Goal: Information Seeking & Learning: Learn about a topic

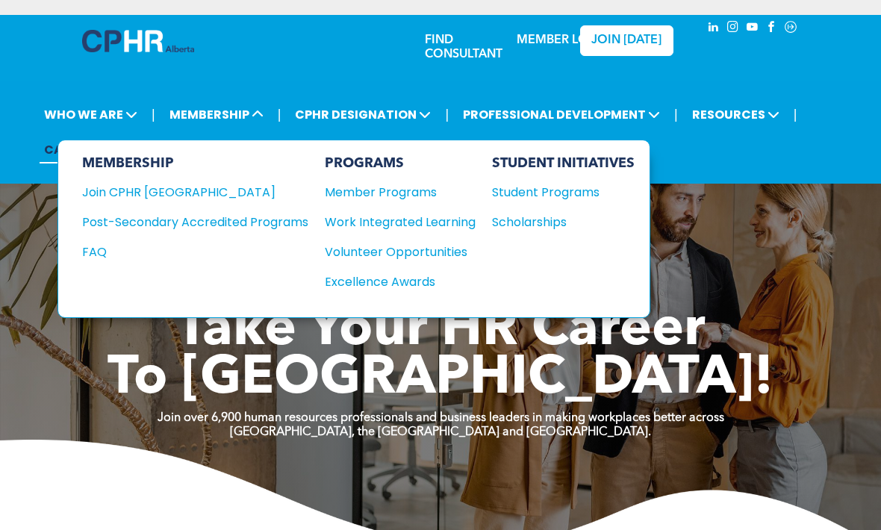
click at [250, 128] on span "MEMBERSHIP" at bounding box center [216, 115] width 103 height 28
click at [577, 202] on div "Student Programs" at bounding box center [556, 192] width 128 height 19
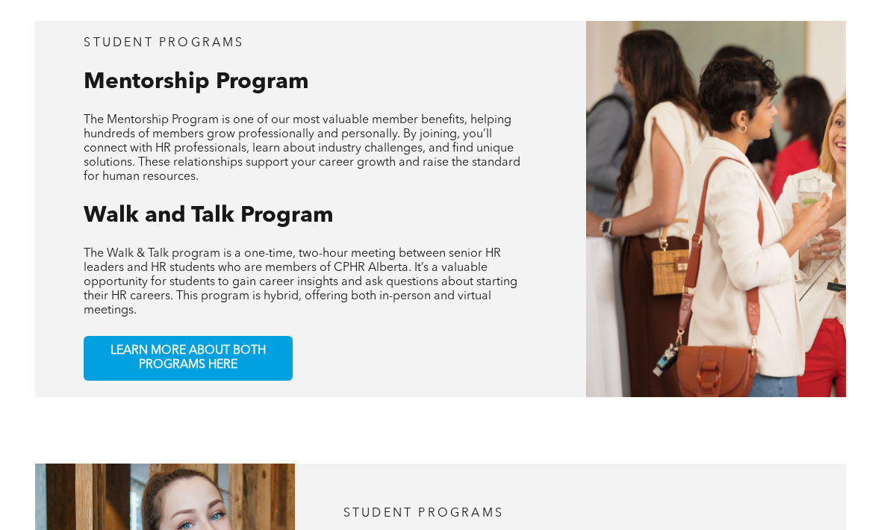
scroll to position [640, 0]
click at [252, 382] on link "LEARN MORE ABOUT BOTH PROGRAMS HERE" at bounding box center [188, 359] width 209 height 45
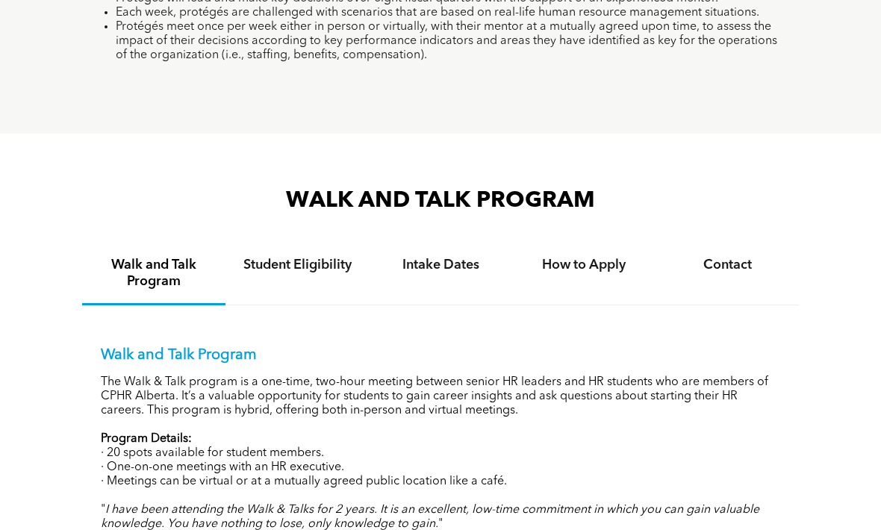
scroll to position [1360, 0]
click at [451, 305] on div "Intake Dates" at bounding box center [440, 274] width 143 height 62
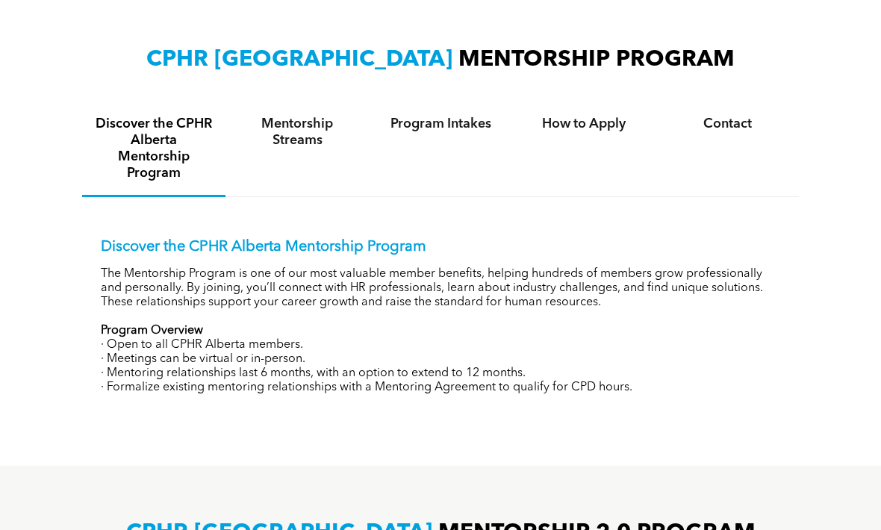
scroll to position [482, 0]
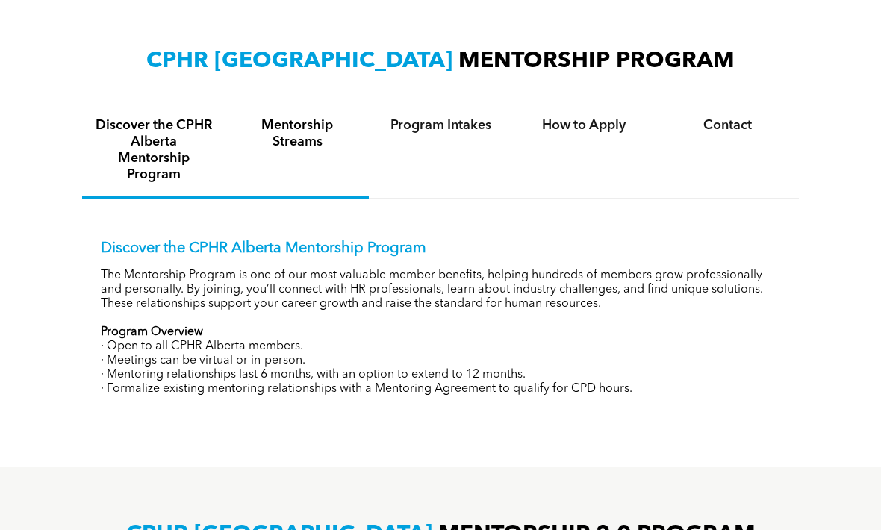
click at [297, 128] on h4 "Mentorship Streams" at bounding box center [297, 133] width 117 height 33
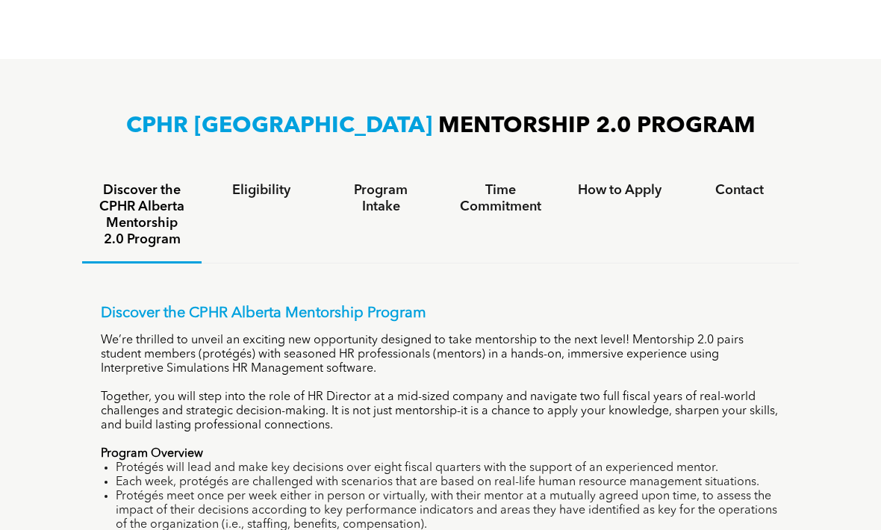
scroll to position [832, 0]
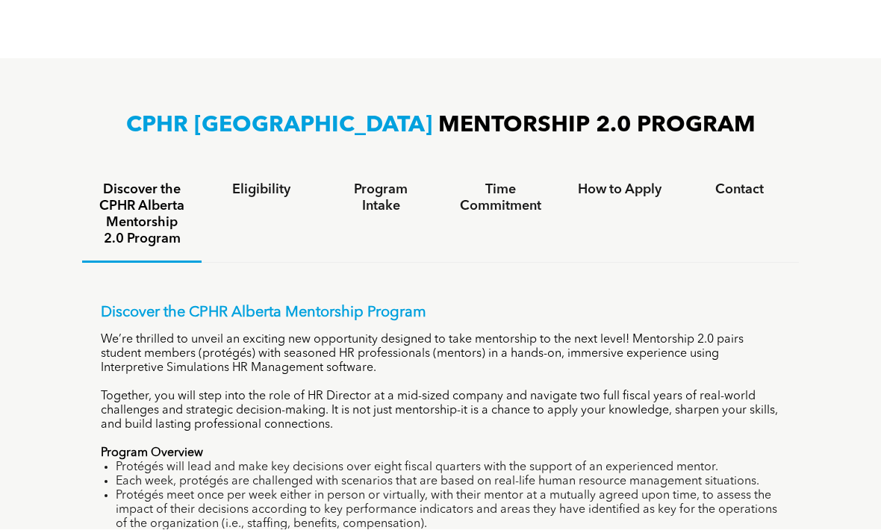
click at [518, 490] on li "Each week, protégés are challenged with scenarios that are based on real-life h…" at bounding box center [448, 483] width 665 height 14
click at [391, 214] on h4 "Program Intake" at bounding box center [381, 198] width 93 height 33
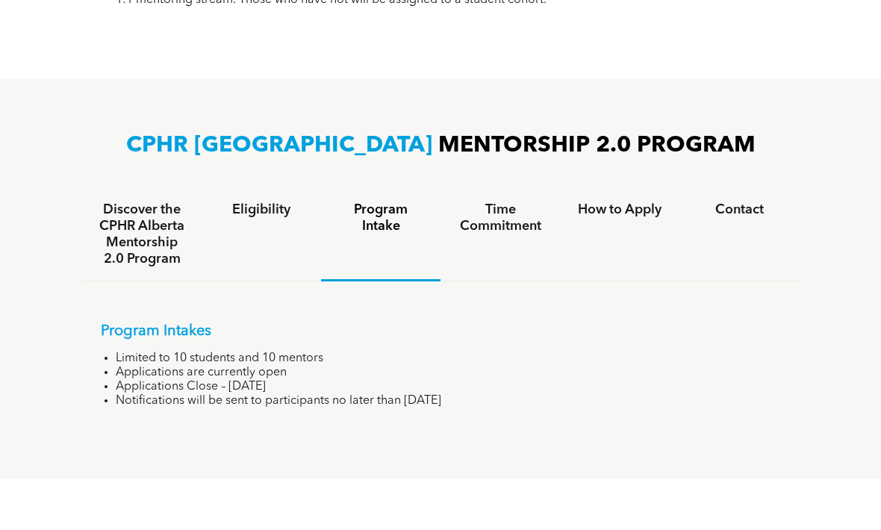
scroll to position [811, 0]
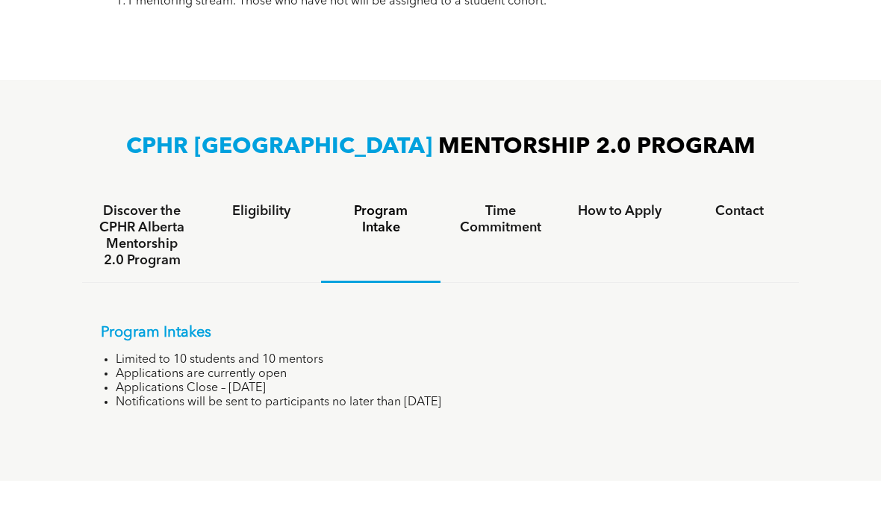
click at [502, 229] on h4 "Time Commitment" at bounding box center [500, 219] width 93 height 33
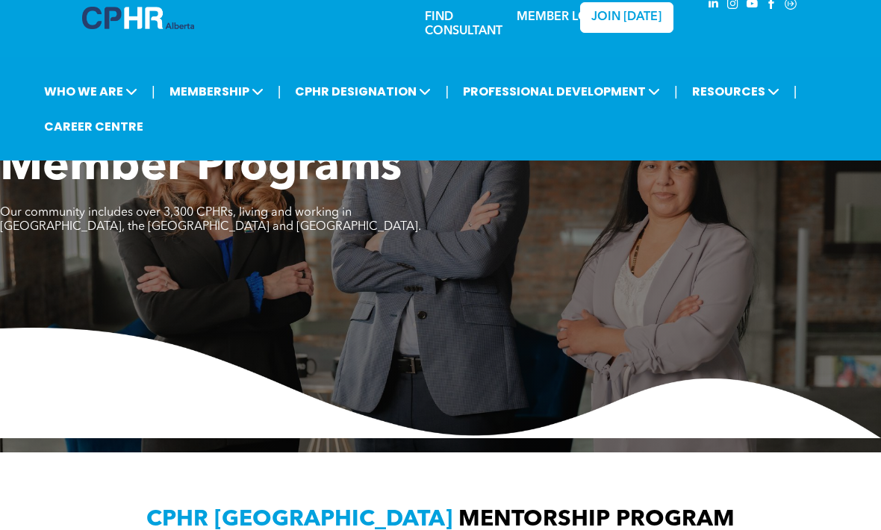
scroll to position [0, 0]
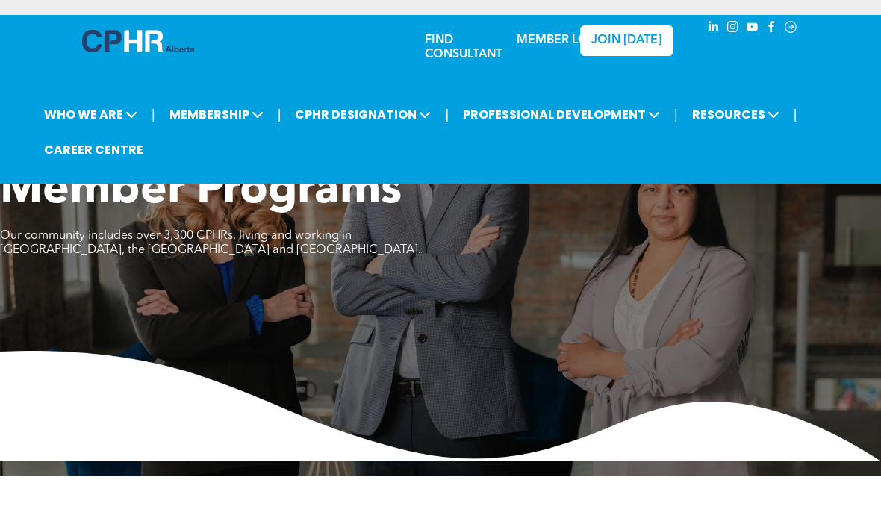
click at [879, 37] on div "FIND CONSULTANT MEMBER LOGIN JOIN TODAY" at bounding box center [440, 53] width 881 height 77
